Goal: Information Seeking & Learning: Learn about a topic

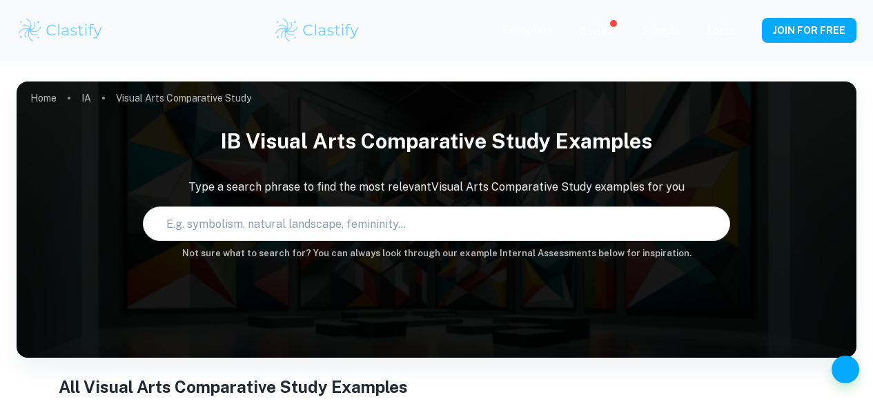
type input "Visual Arts Comparative Study"
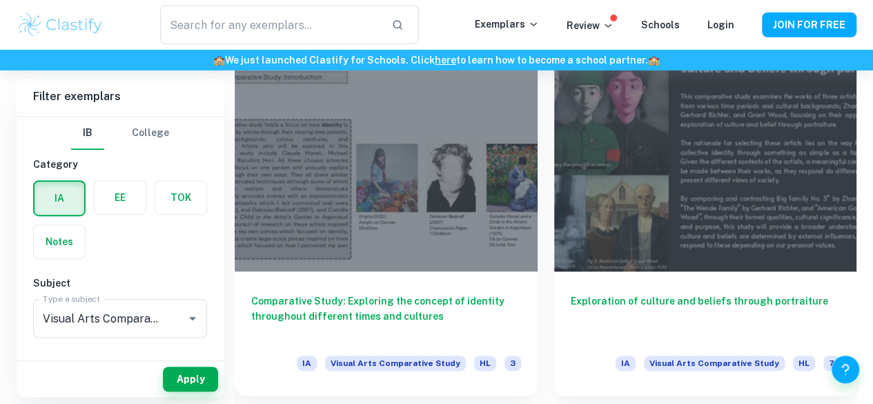
scroll to position [353, 0]
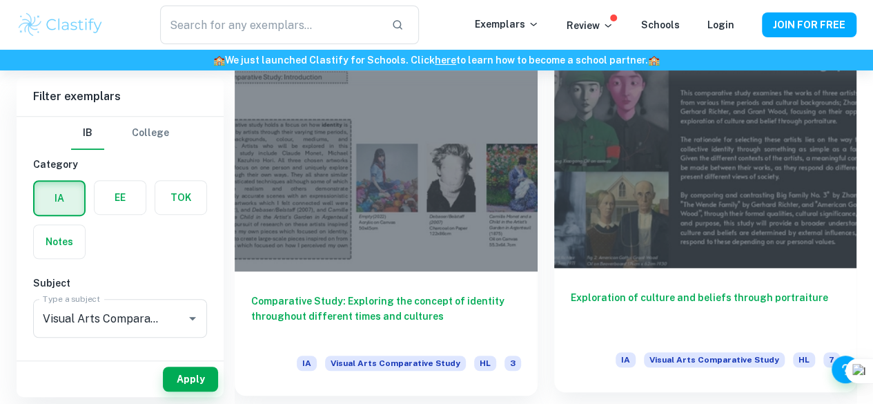
click at [554, 268] on div "Exploration of culture and beliefs through portraiture IA Visual Arts Comparati…" at bounding box center [705, 330] width 303 height 124
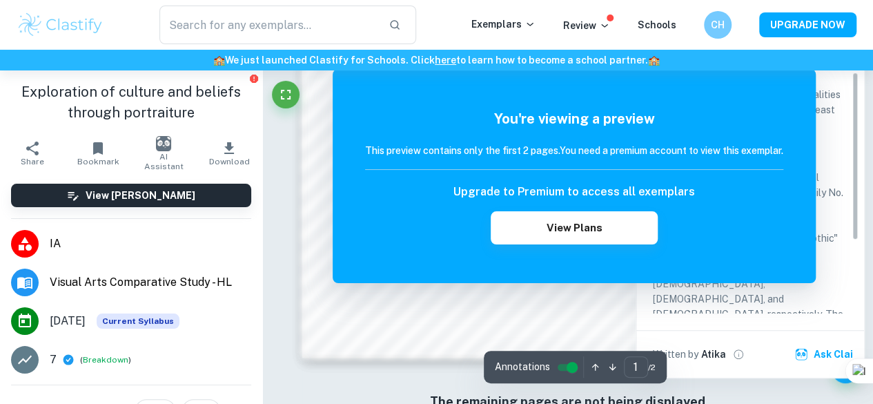
scroll to position [378, 0]
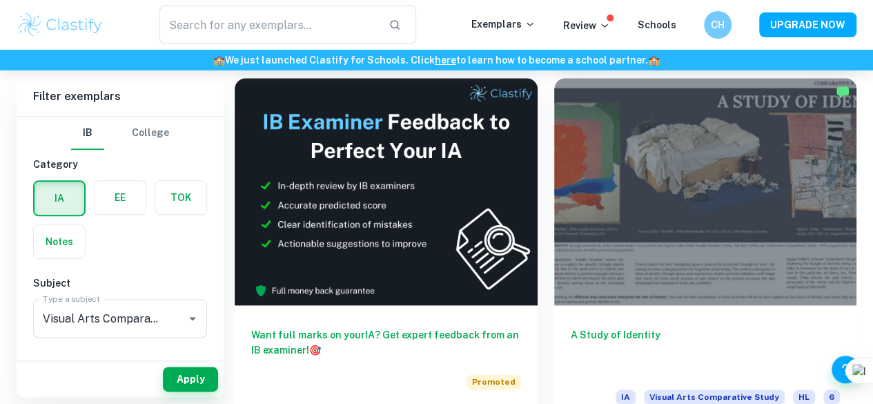
scroll to position [688, 0]
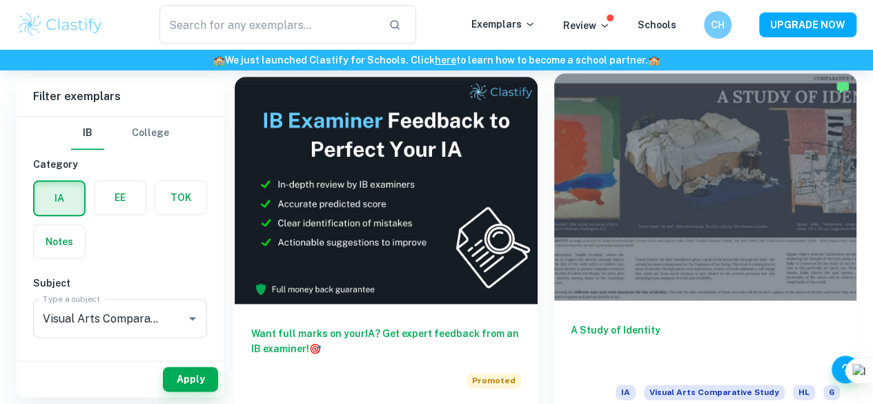
click at [554, 148] on div at bounding box center [705, 186] width 303 height 227
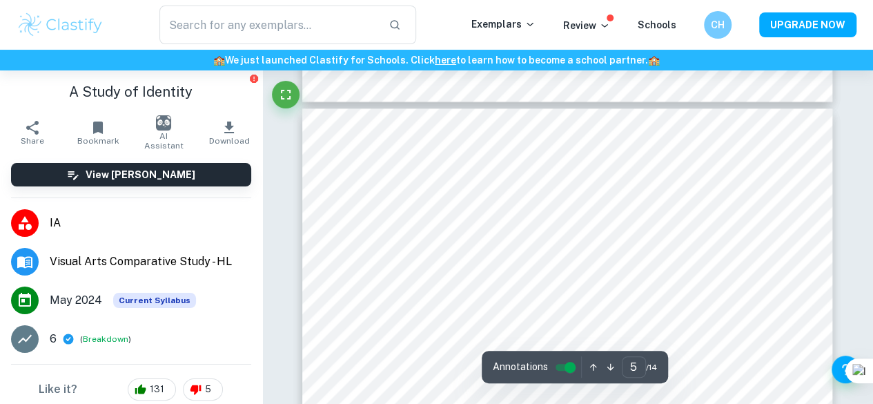
scroll to position [1376, 0]
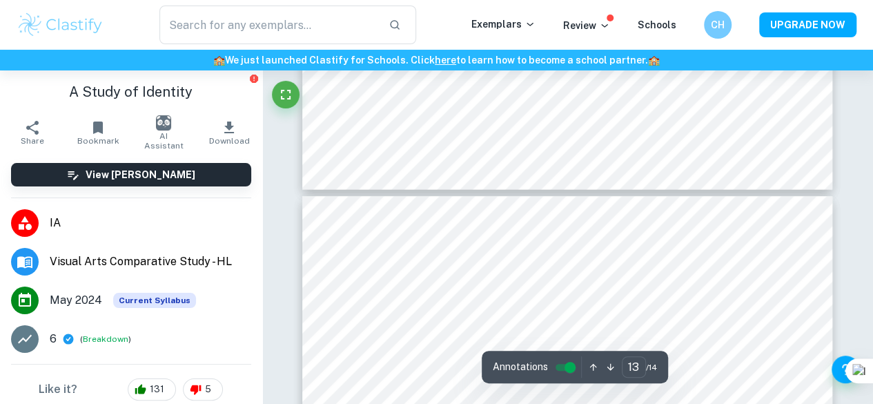
type input "14"
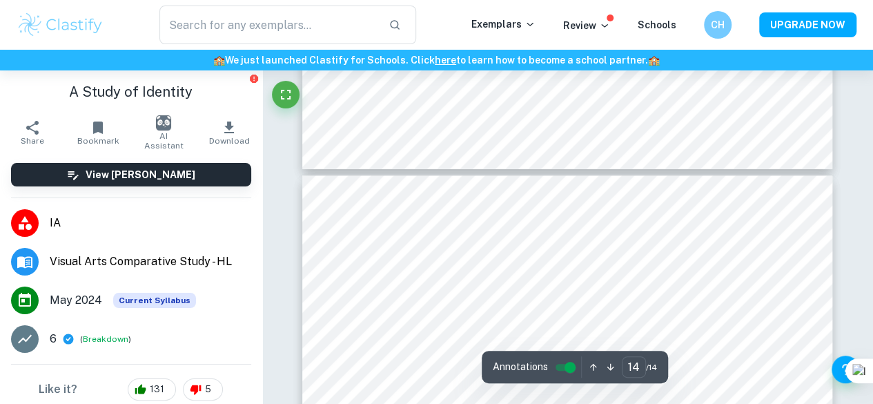
scroll to position [4127, 0]
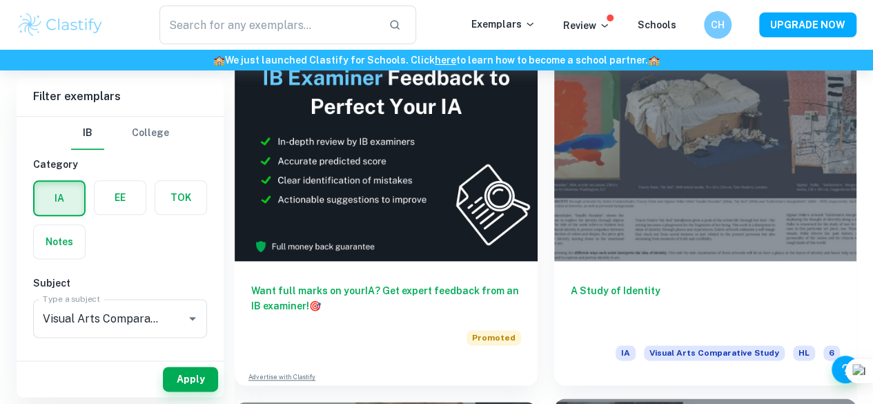
scroll to position [611, 0]
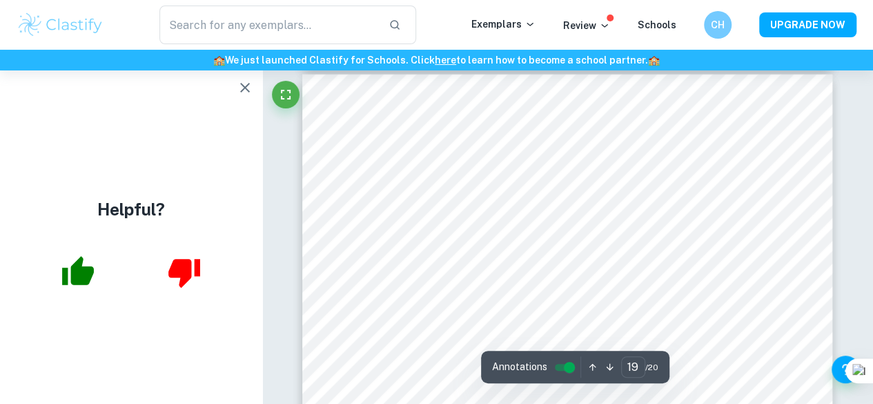
type input "20"
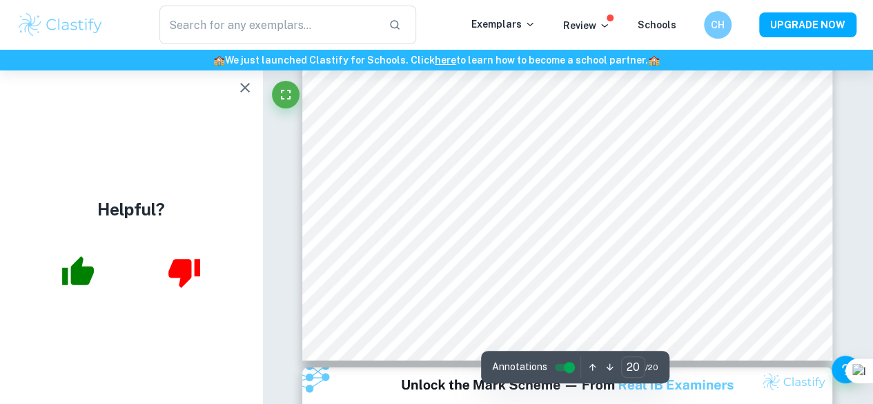
scroll to position [7741, 0]
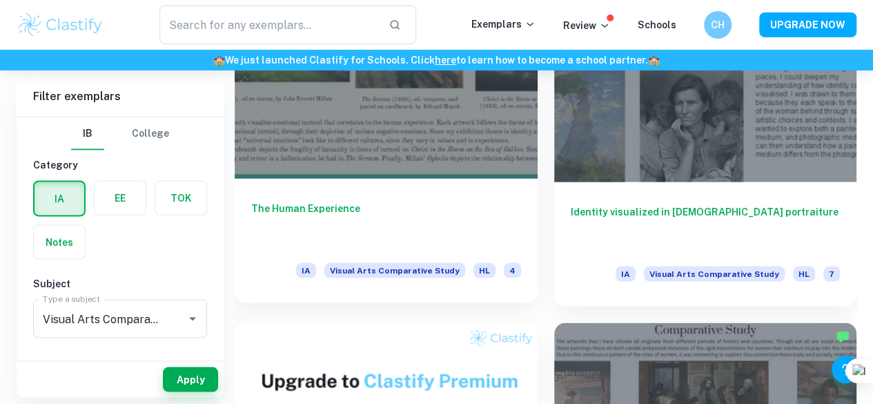
scroll to position [1202, 0]
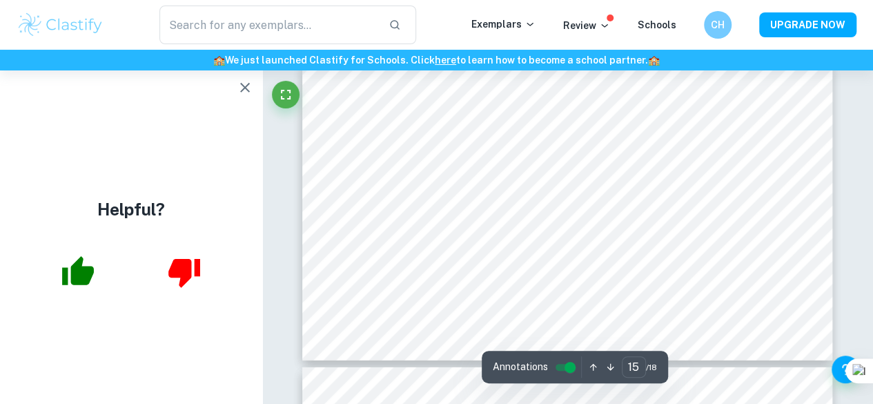
scroll to position [4643, 0]
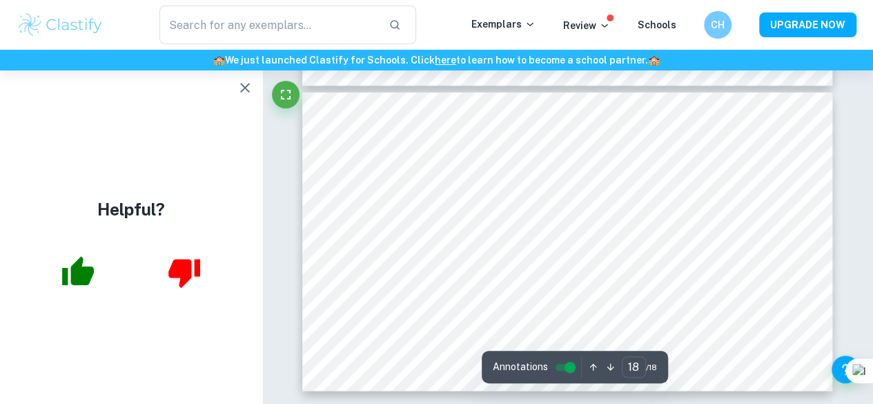
type input "17"
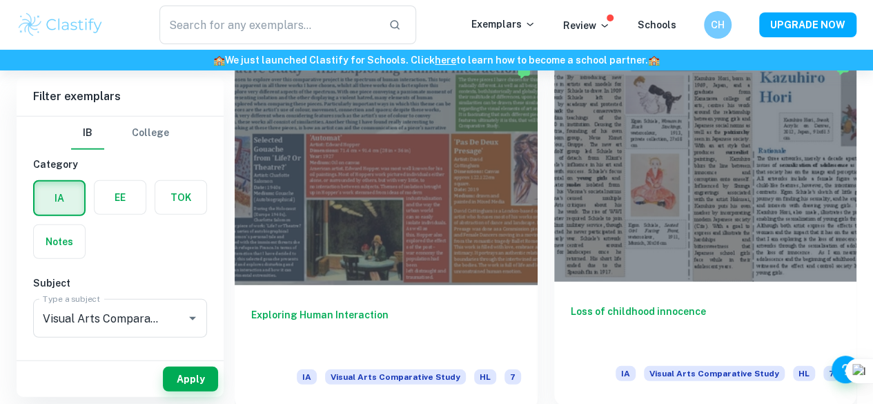
scroll to position [1817, 0]
